Goal: Task Accomplishment & Management: Use online tool/utility

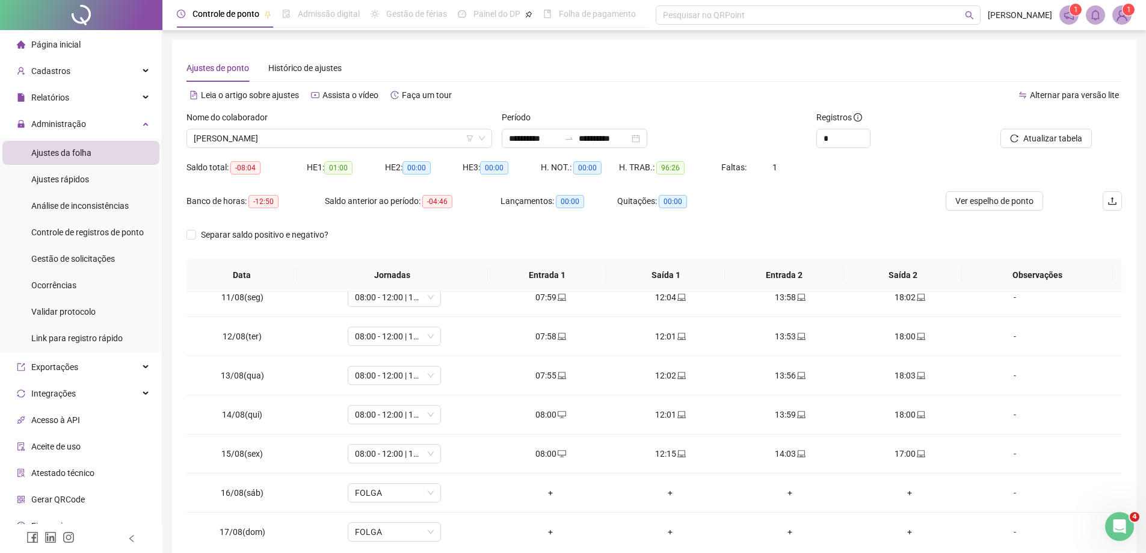
click at [1125, 19] on img at bounding box center [1122, 15] width 18 height 18
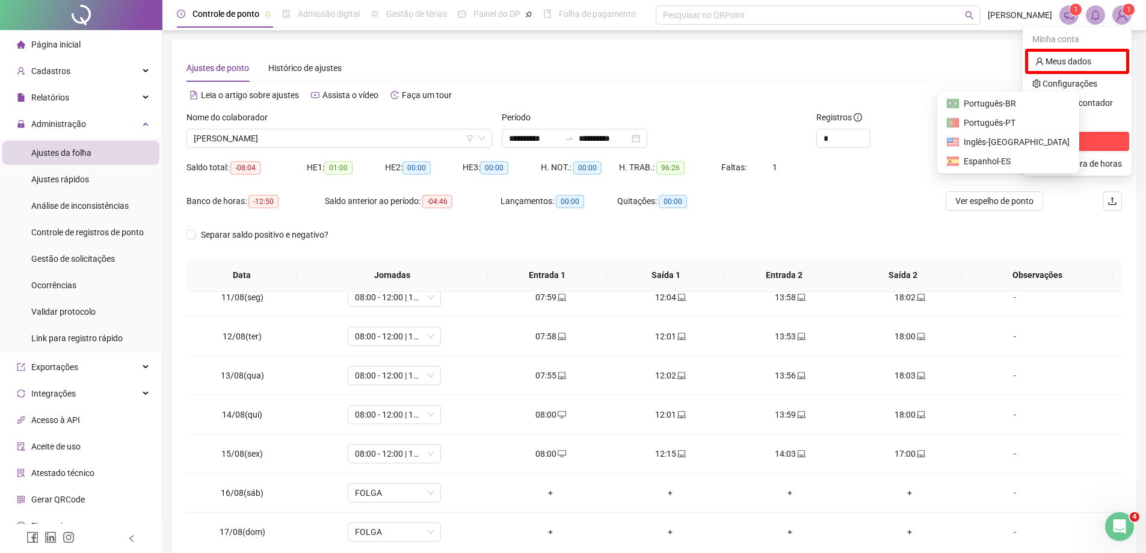
click at [1056, 145] on span "Sair" at bounding box center [1049, 142] width 14 height 10
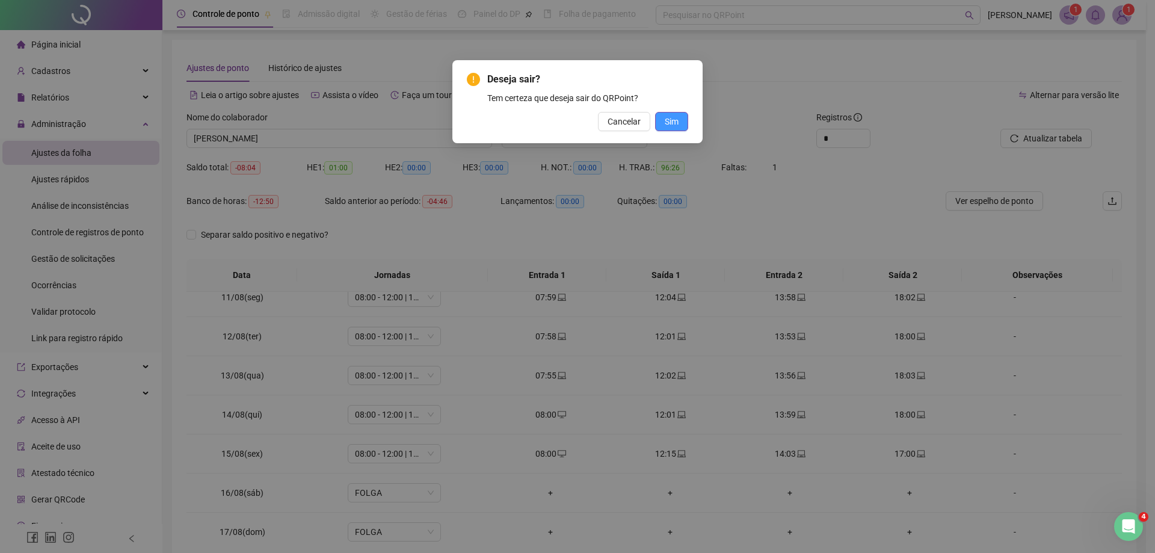
click at [671, 119] on span "Sim" at bounding box center [672, 121] width 14 height 13
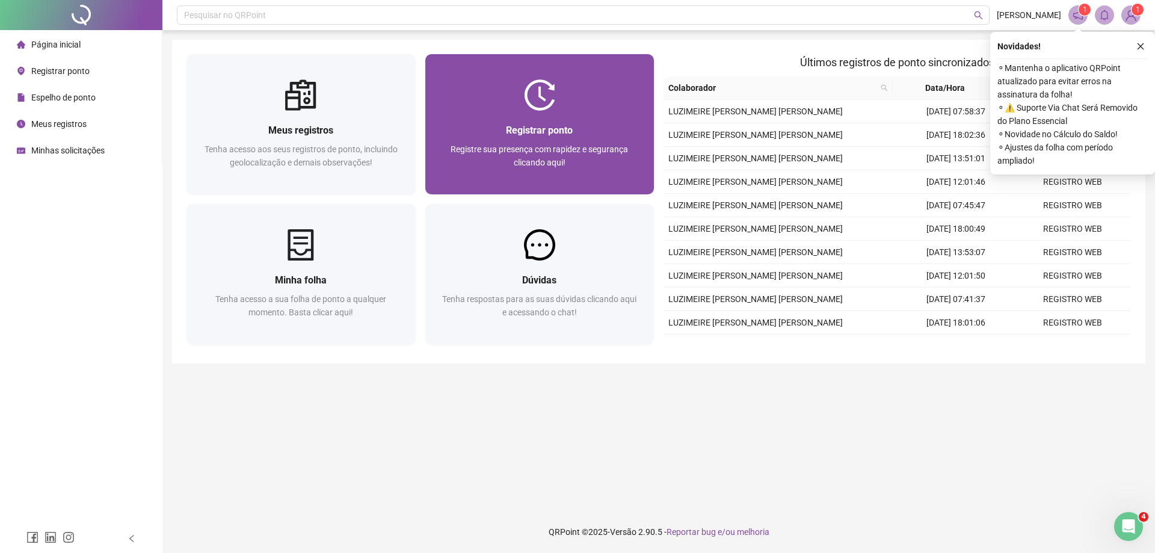
click at [503, 127] on div "Registrar ponto" at bounding box center [540, 130] width 200 height 15
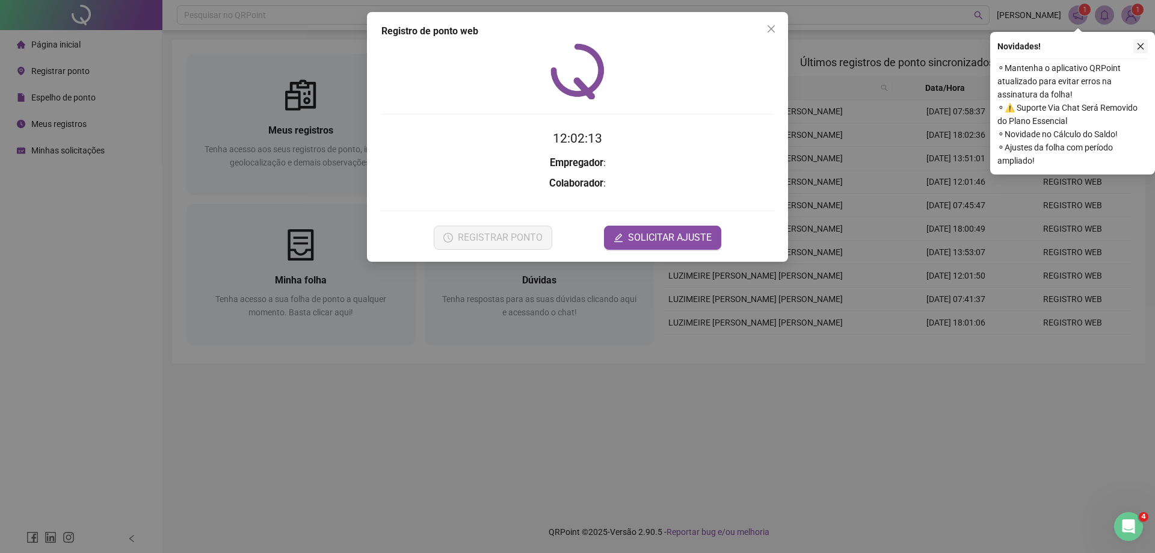
click at [1140, 45] on icon "close" at bounding box center [1140, 46] width 8 height 8
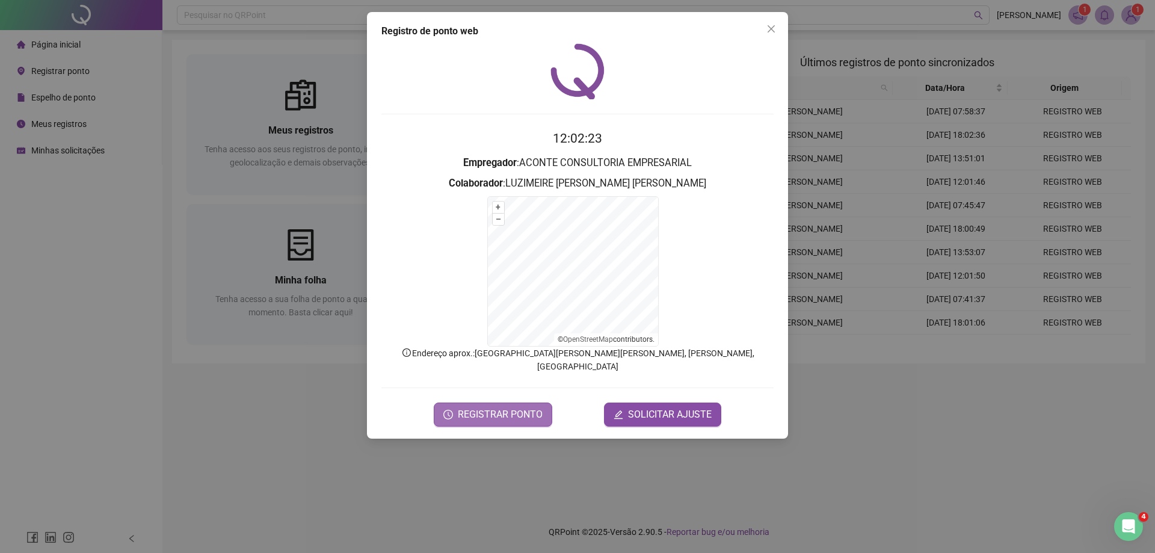
click at [525, 410] on button "REGISTRAR PONTO" at bounding box center [493, 414] width 118 height 24
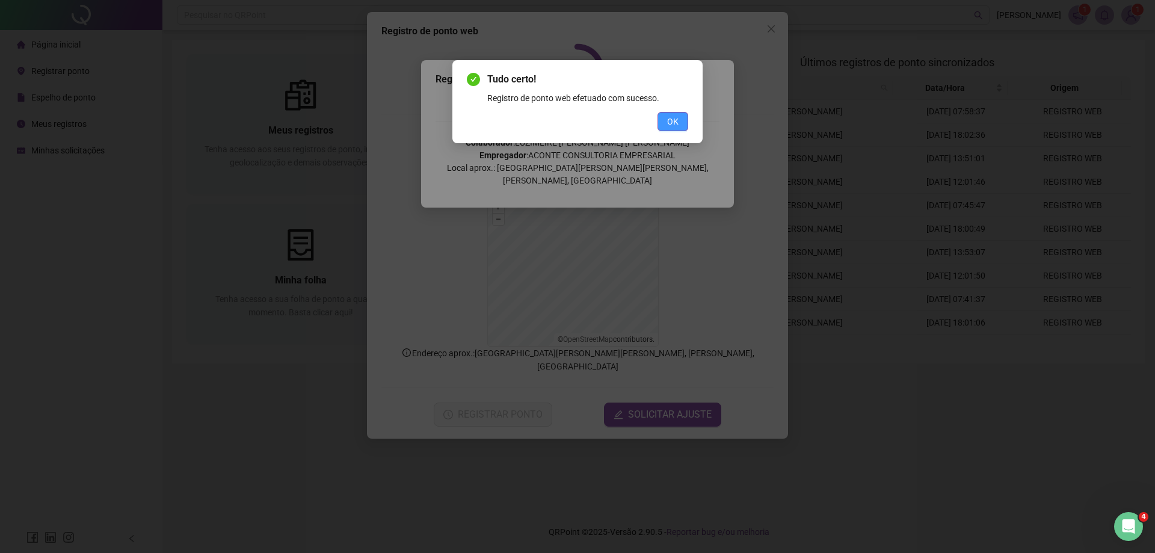
click at [674, 119] on span "OK" at bounding box center [672, 121] width 11 height 13
